Goal: Task Accomplishment & Management: Use online tool/utility

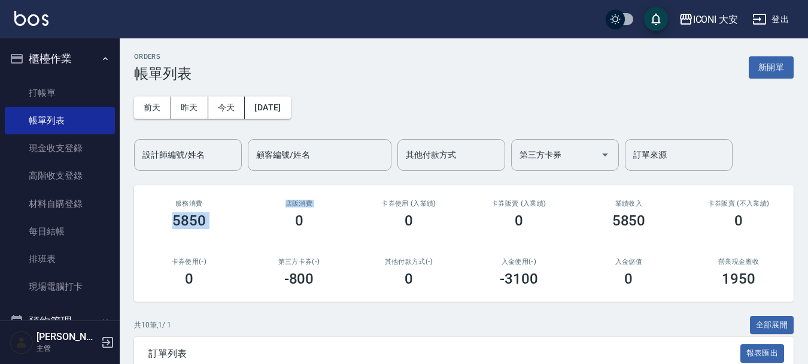
drag, startPoint x: 175, startPoint y: 211, endPoint x: 271, endPoint y: 213, distance: 95.2
click at [271, 213] on div "服務消費 5850 店販消費 0 卡券使用 (入業績) 0 卡券販賣 (入業績) 0 業績收入 5850 卡券販賣 (不入業績) 0 卡券使用(-) 0 第三…" at bounding box center [464, 243] width 660 height 116
click at [269, 213] on div "0" at bounding box center [299, 220] width 81 height 17
click at [353, 214] on div "店販消費 0" at bounding box center [299, 214] width 110 height 58
drag, startPoint x: 381, startPoint y: 219, endPoint x: 487, endPoint y: 222, distance: 106.1
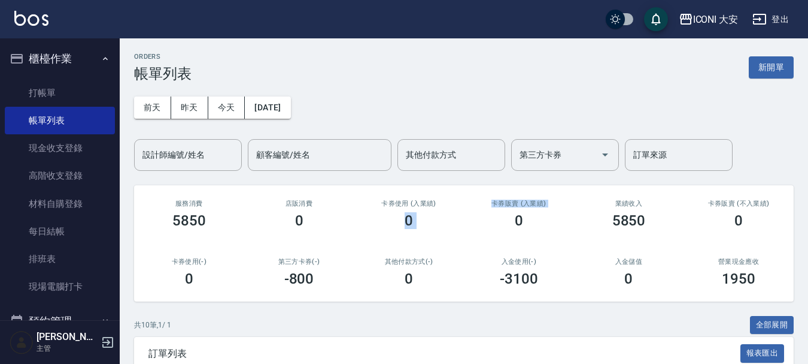
click at [483, 223] on div "服務消費 5850 店販消費 0 卡券使用 (入業績) 0 卡券販賣 (入業績) 0 業績收入 5850 卡券販賣 (不入業績) 0 卡券使用(-) 0 第三…" at bounding box center [464, 243] width 660 height 116
click at [487, 222] on div "0" at bounding box center [518, 220] width 81 height 17
click at [668, 228] on div "5850" at bounding box center [629, 220] width 81 height 17
drag, startPoint x: 613, startPoint y: 222, endPoint x: 647, endPoint y: 222, distance: 33.5
click at [647, 222] on div "5850" at bounding box center [629, 220] width 81 height 17
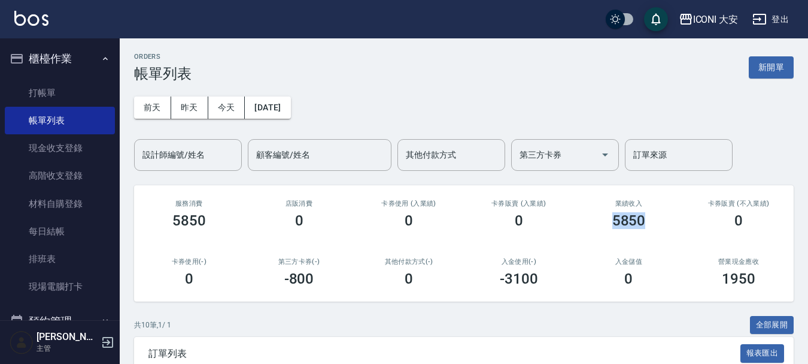
click at [647, 222] on div "5850" at bounding box center [629, 220] width 81 height 17
drag, startPoint x: 599, startPoint y: 219, endPoint x: 667, endPoint y: 223, distance: 67.8
click at [667, 223] on div "5850" at bounding box center [629, 220] width 81 height 17
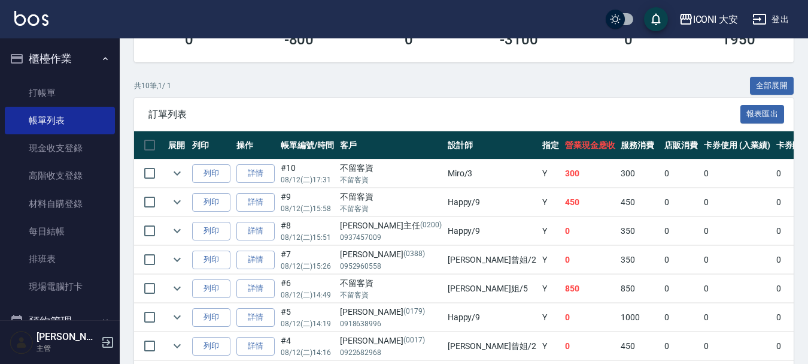
scroll to position [240, 0]
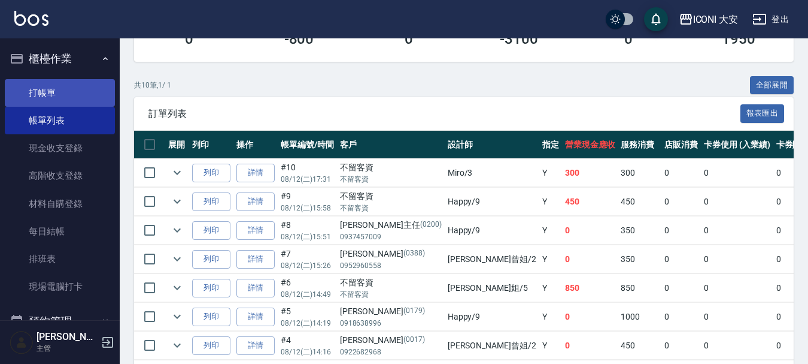
click at [41, 92] on link "打帳單" at bounding box center [60, 93] width 110 height 28
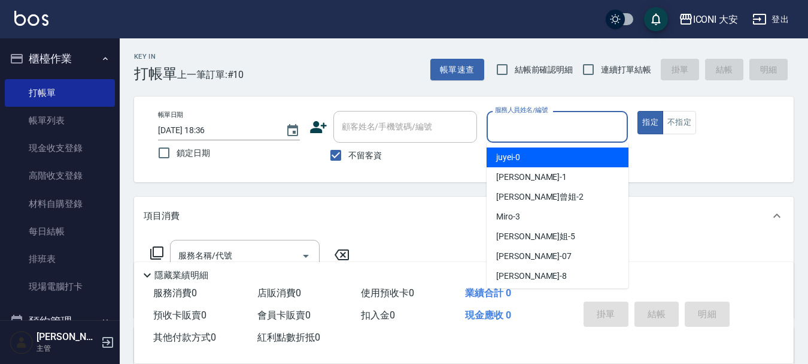
click at [571, 121] on input "服務人員姓名/編號" at bounding box center [557, 126] width 131 height 21
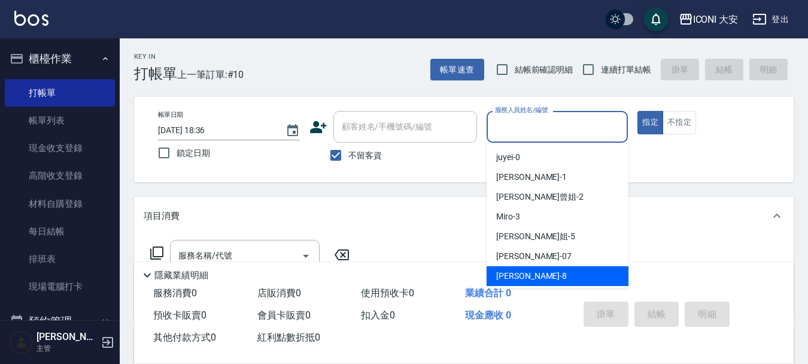
click at [518, 279] on span "Yulisa -8" at bounding box center [531, 275] width 71 height 13
type input "Yulisa-8"
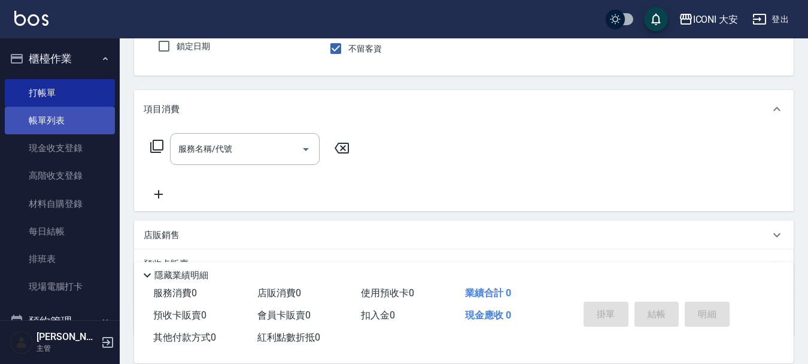
scroll to position [120, 0]
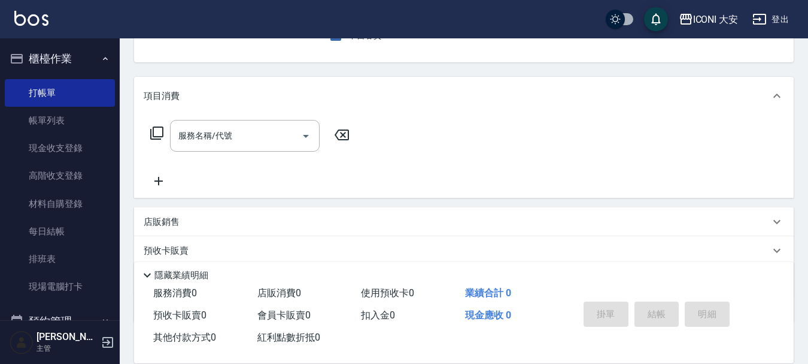
click at [157, 131] on icon at bounding box center [157, 133] width 14 height 14
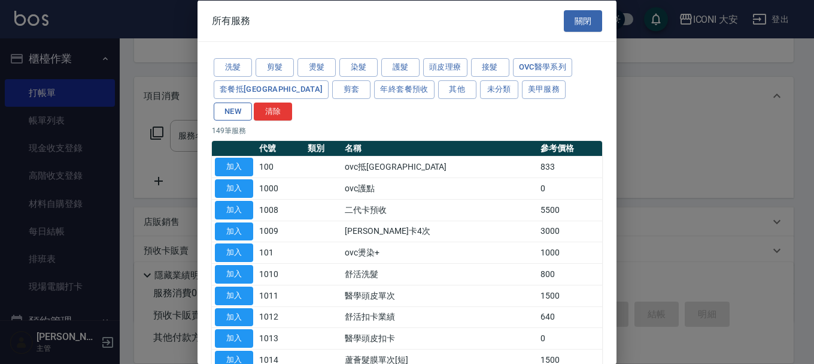
click at [252, 102] on button "NEW" at bounding box center [233, 111] width 38 height 19
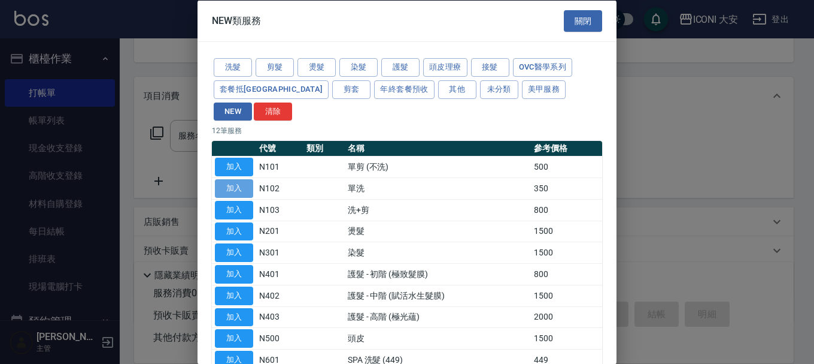
click at [237, 179] on button "加入" at bounding box center [234, 188] width 38 height 19
type input "單洗(N102)"
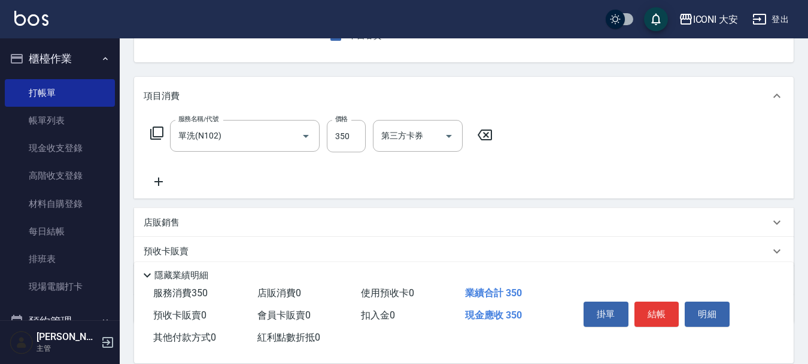
drag, startPoint x: 662, startPoint y: 304, endPoint x: 656, endPoint y: 306, distance: 6.5
click at [661, 304] on button "結帳" at bounding box center [657, 313] width 45 height 25
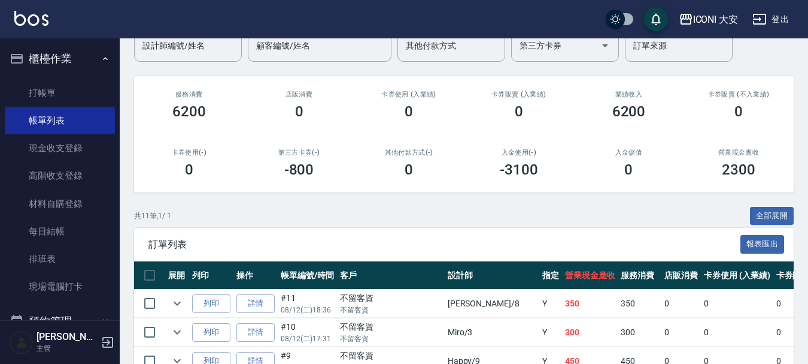
scroll to position [120, 0]
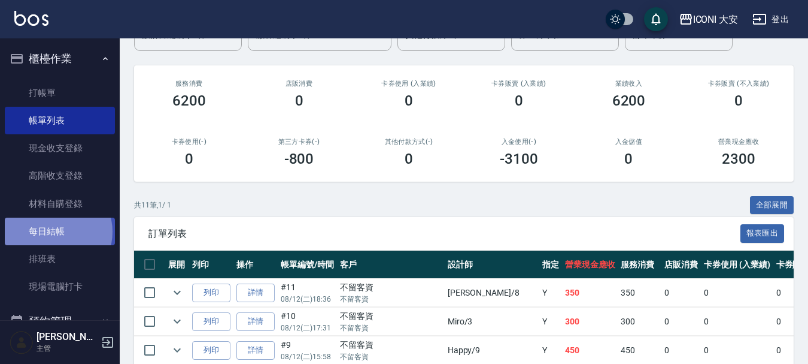
click at [57, 232] on link "每日結帳" at bounding box center [60, 231] width 110 height 28
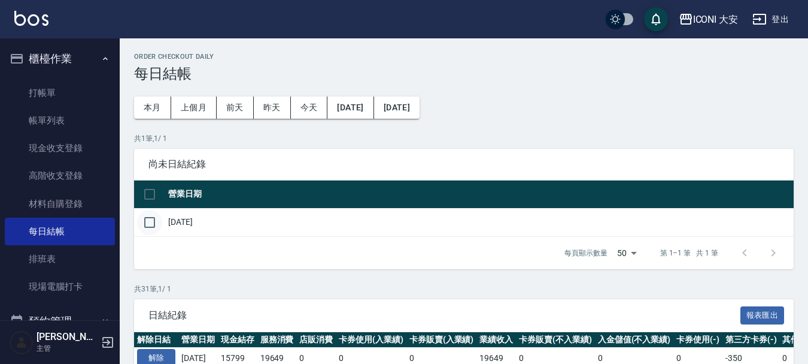
click at [149, 219] on input "checkbox" at bounding box center [149, 222] width 25 height 25
checkbox input "true"
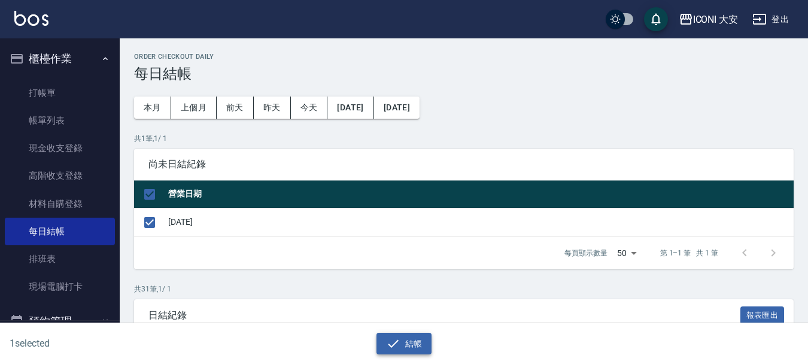
click at [404, 347] on button "結帳" at bounding box center [405, 343] width 56 height 22
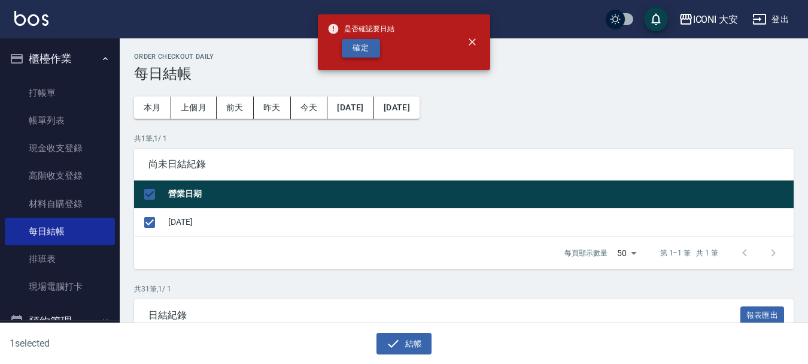
click at [371, 47] on button "確定" at bounding box center [361, 48] width 38 height 19
checkbox input "false"
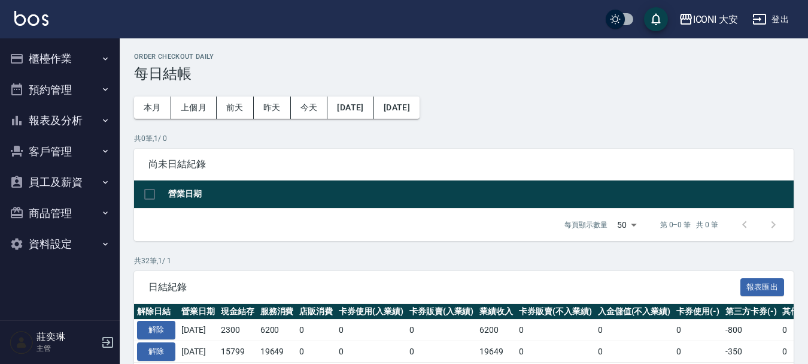
click at [44, 123] on button "報表及分析" at bounding box center [60, 120] width 110 height 31
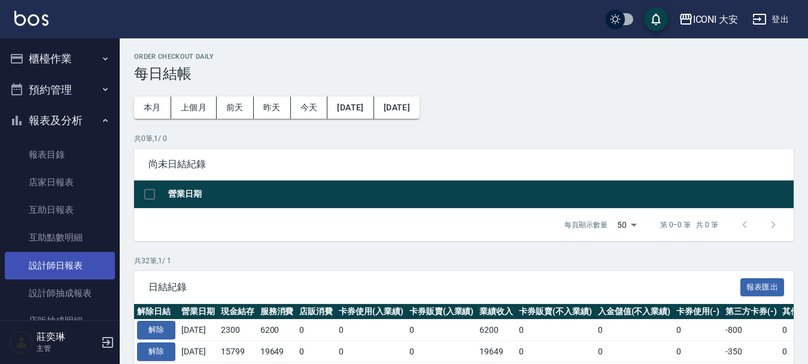
scroll to position [120, 0]
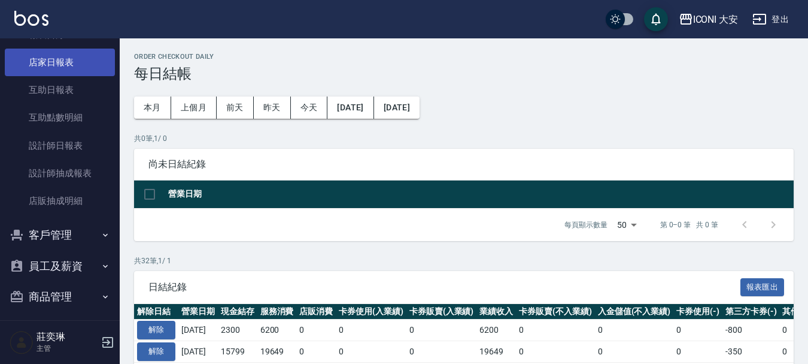
click at [60, 65] on link "店家日報表" at bounding box center [60, 63] width 110 height 28
